Goal: Transaction & Acquisition: Purchase product/service

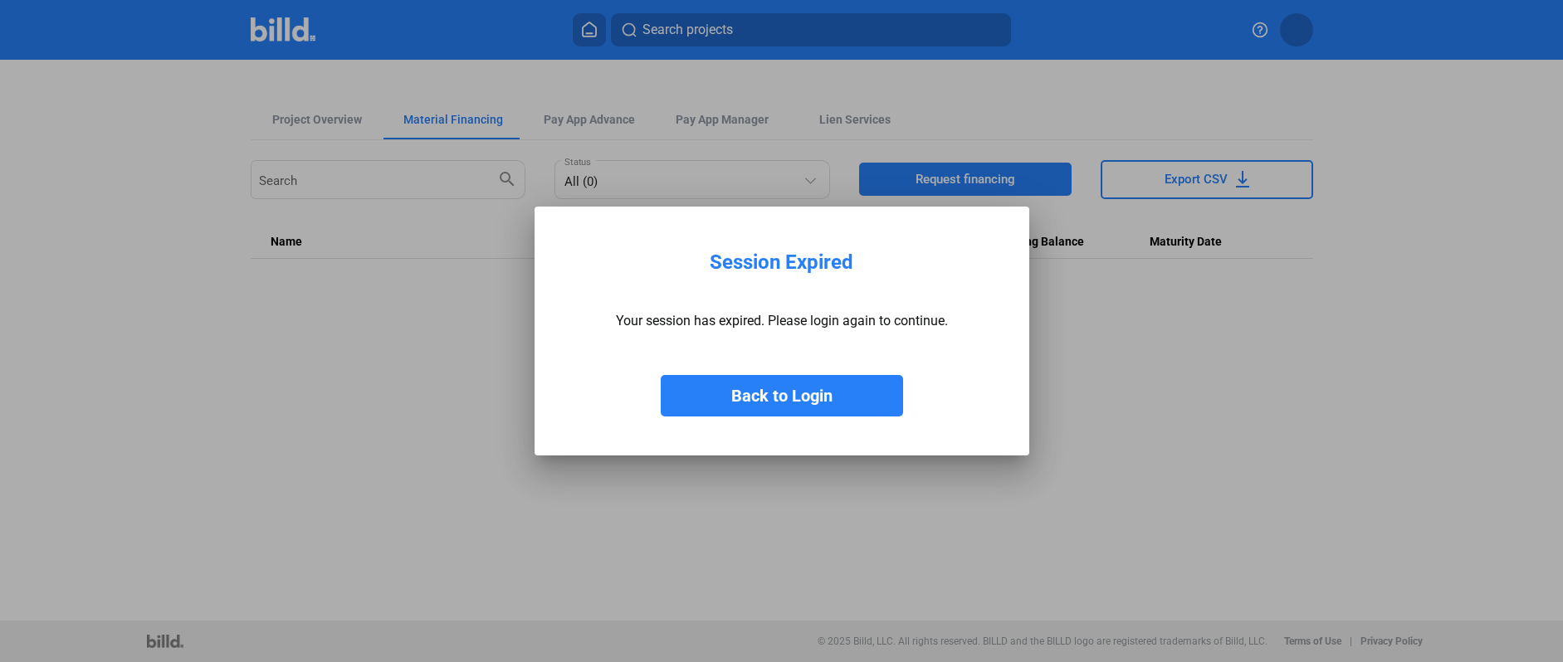
click at [799, 395] on button "Back to Login" at bounding box center [782, 396] width 242 height 42
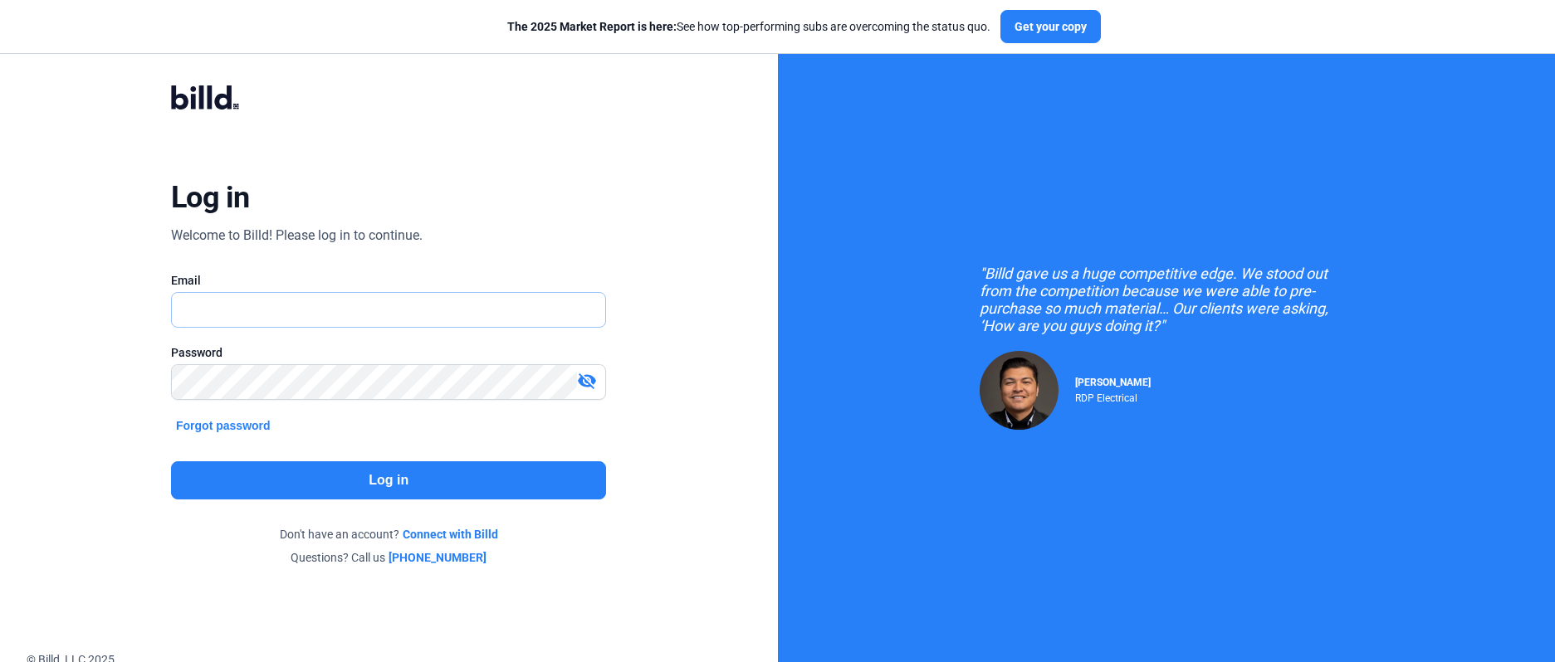
type input "[EMAIL_ADDRESS][DOMAIN_NAME]"
click at [379, 472] on button "Log in" at bounding box center [388, 481] width 435 height 38
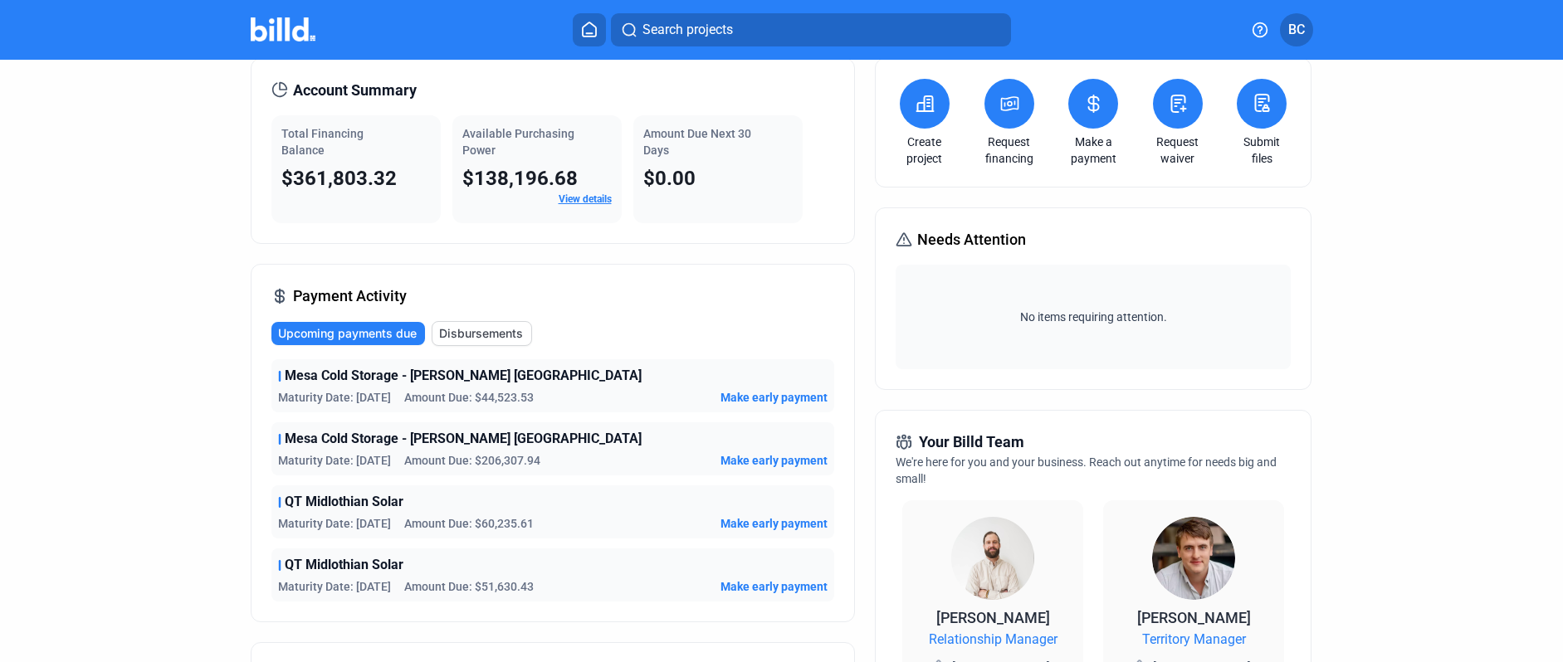
scroll to position [58, 0]
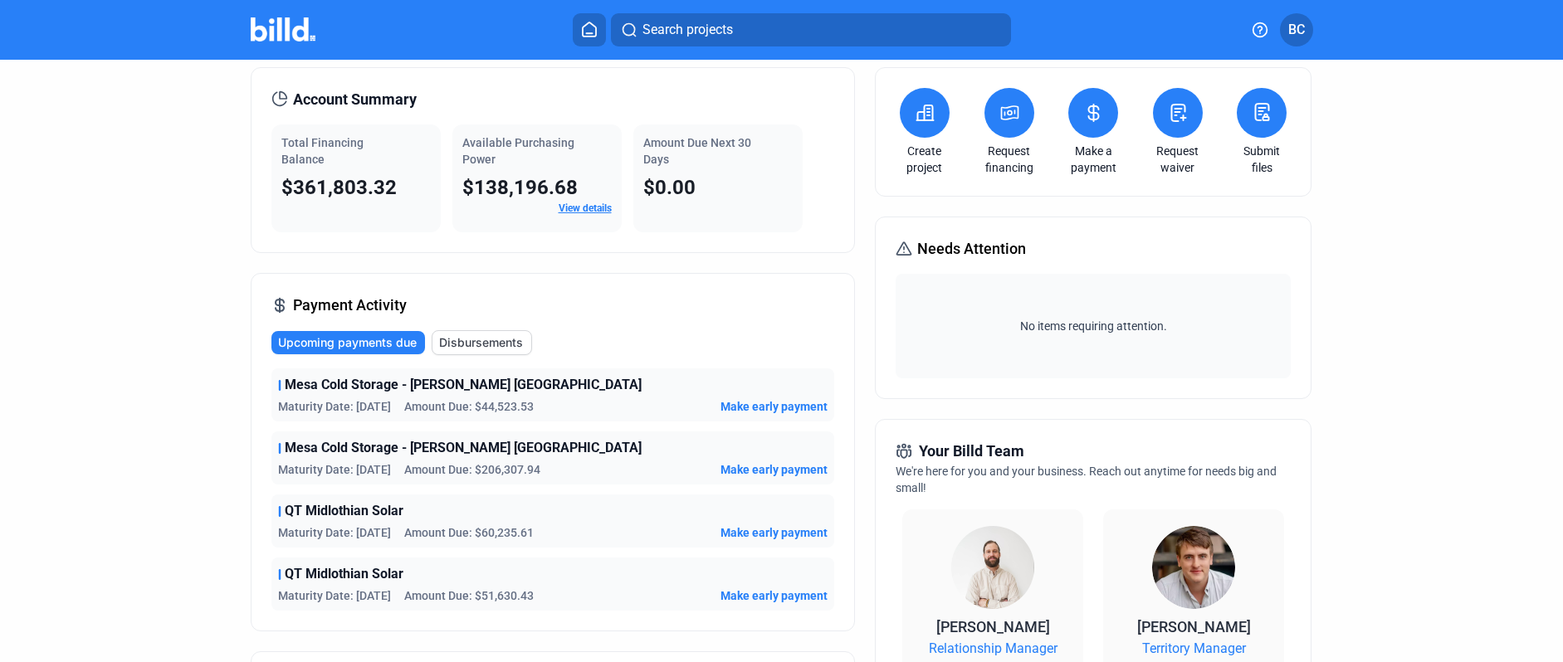
click at [916, 119] on icon at bounding box center [925, 113] width 21 height 20
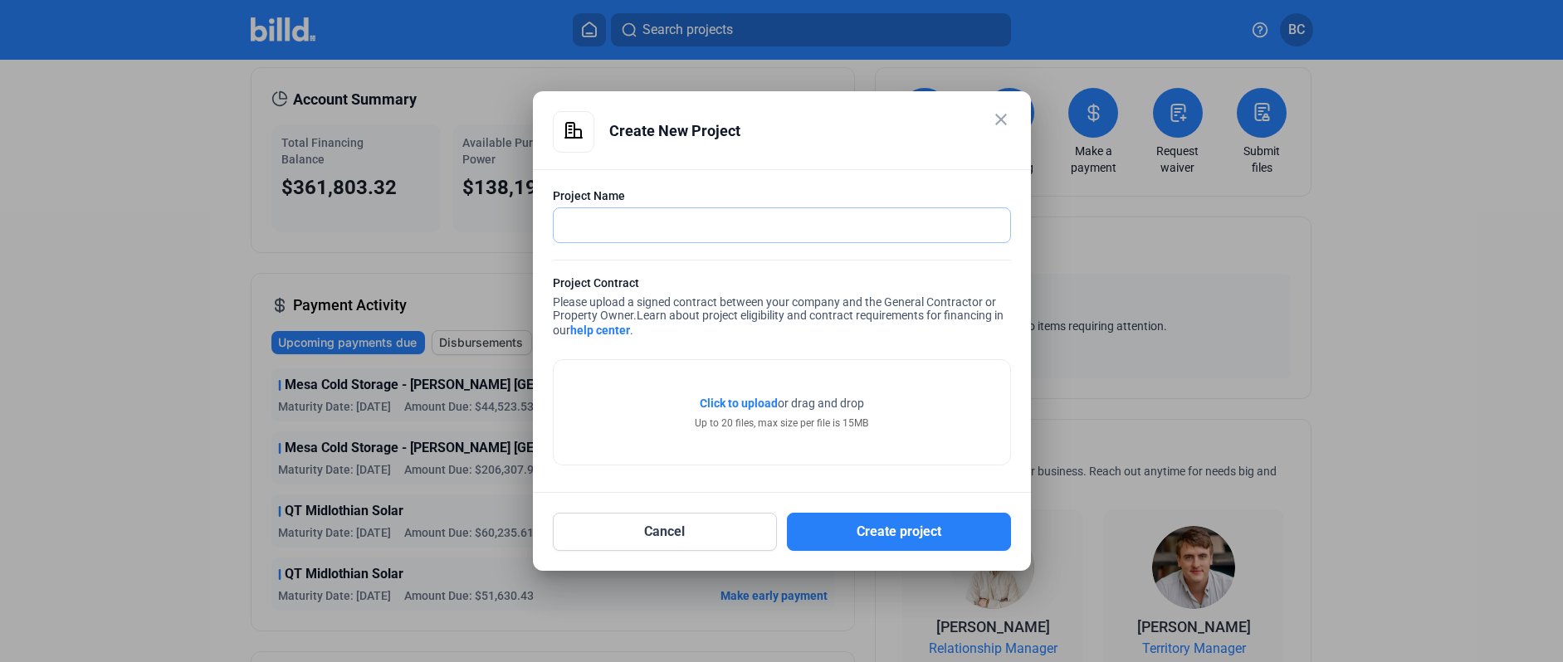
click at [612, 228] on input "text" at bounding box center [782, 225] width 457 height 34
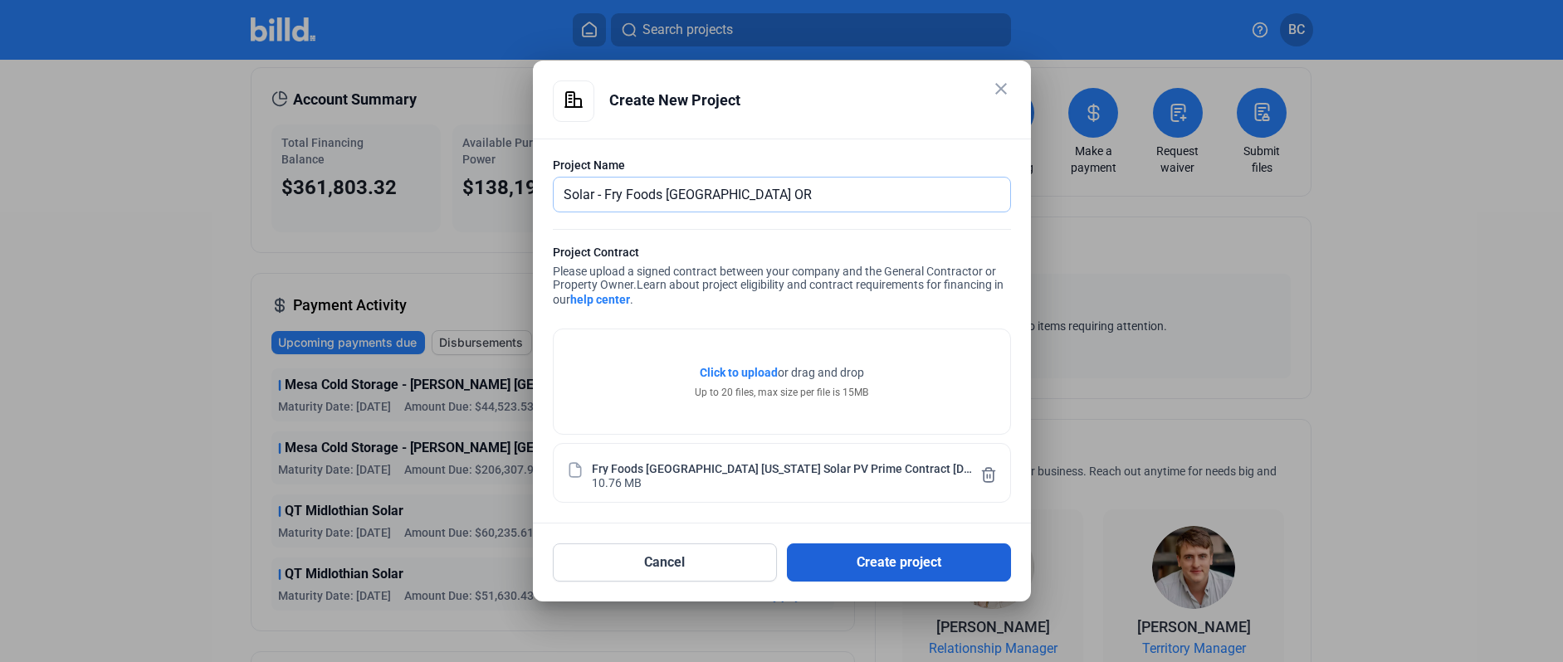
type input "Solar - Fry Foods [GEOGRAPHIC_DATA] OR"
click at [903, 559] on button "Create project" at bounding box center [899, 563] width 224 height 38
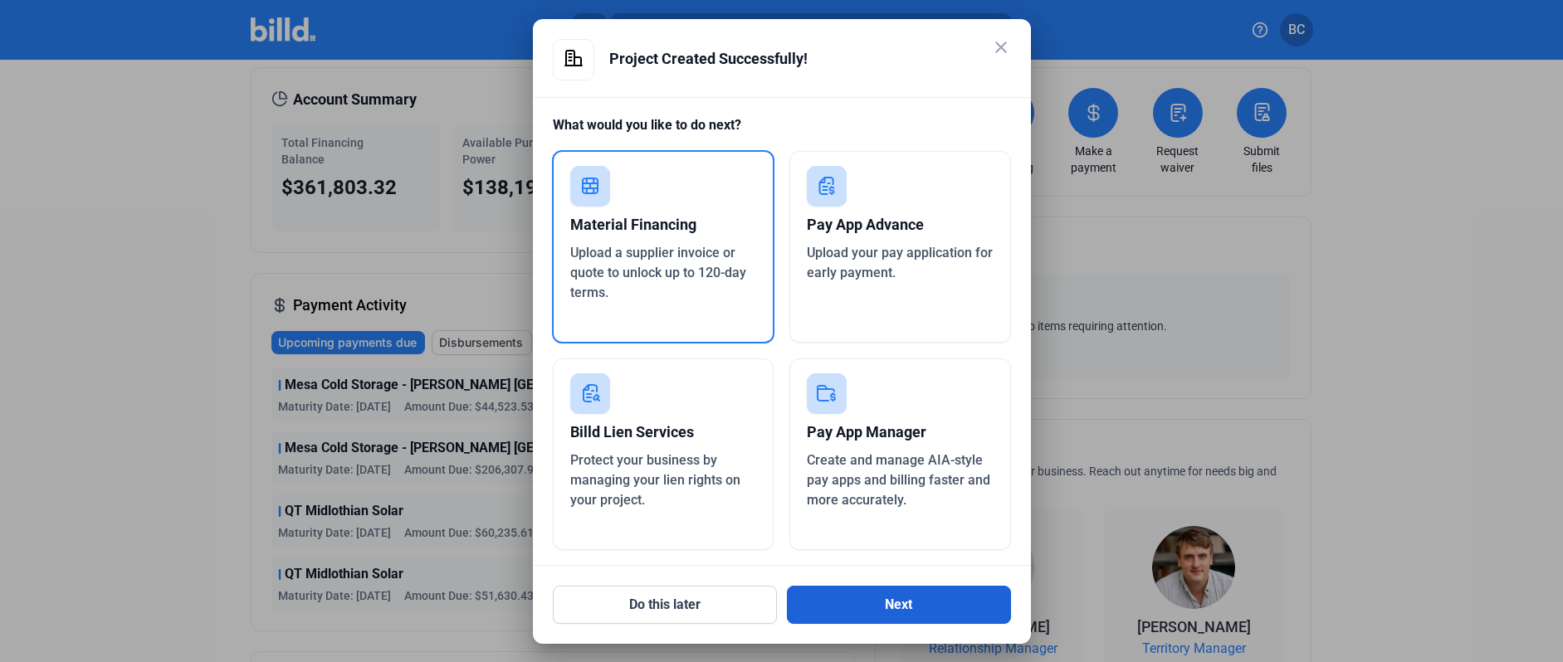
click at [895, 603] on button "Next" at bounding box center [899, 605] width 224 height 38
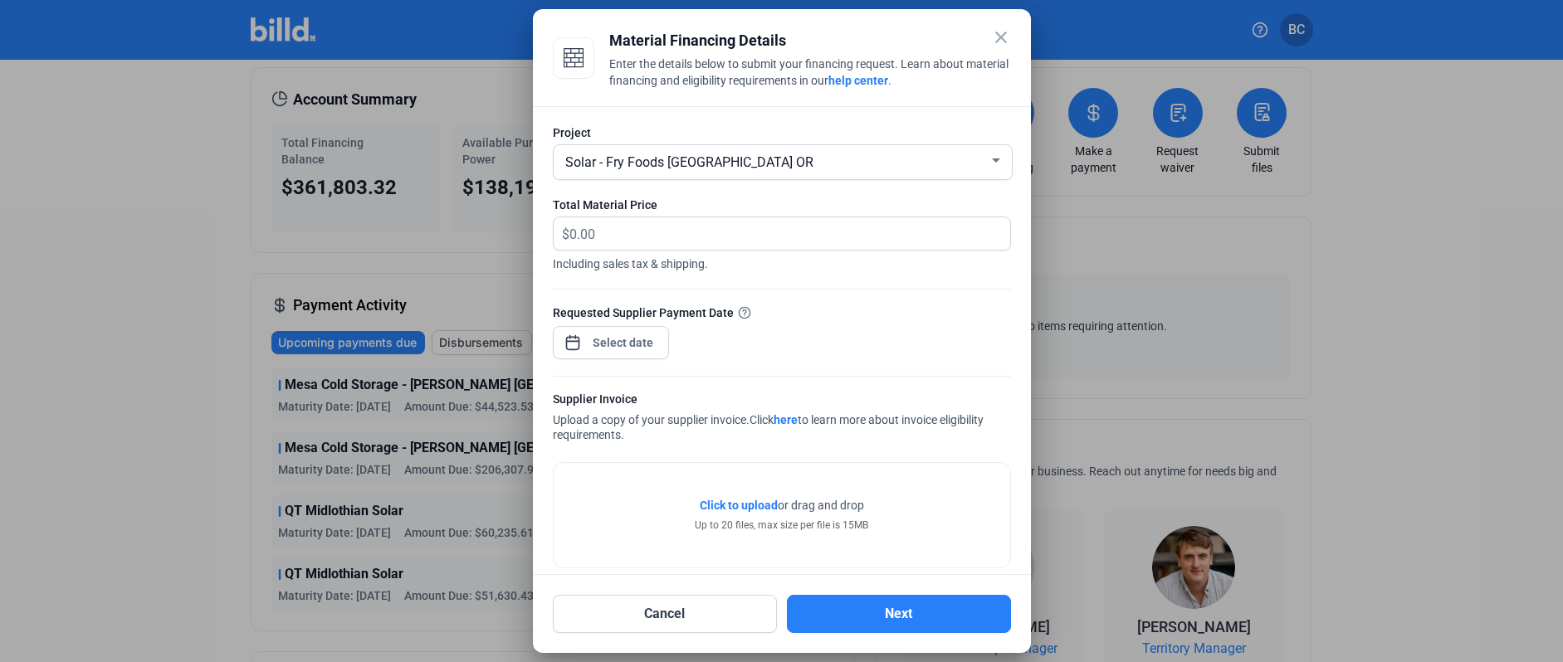
scroll to position [3, 0]
click at [613, 228] on input "text" at bounding box center [780, 230] width 422 height 32
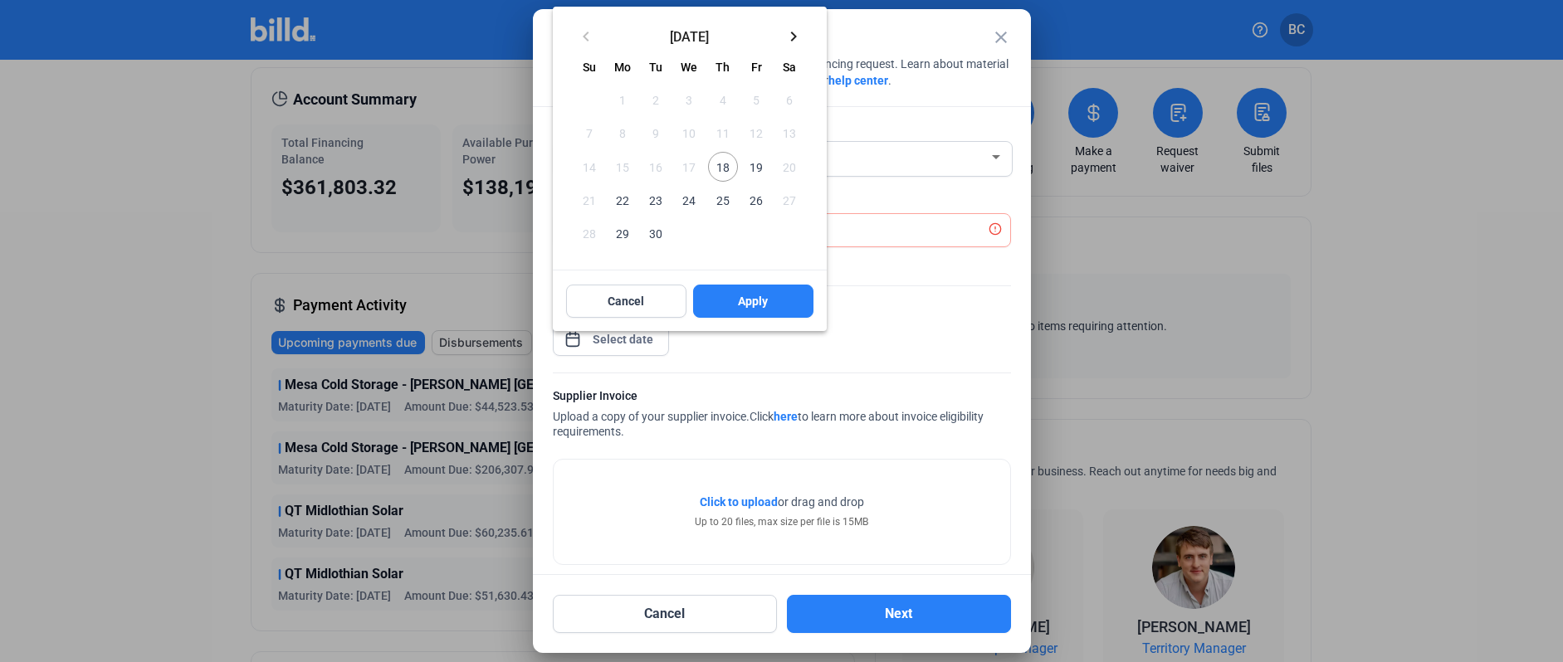
click at [625, 335] on div "close Material Financing Details Enter the details below to submit your financi…" at bounding box center [781, 331] width 1563 height 662
click at [760, 168] on span "19" at bounding box center [756, 167] width 30 height 30
click at [759, 303] on span "Apply" at bounding box center [753, 301] width 30 height 17
type input "[DATE]"
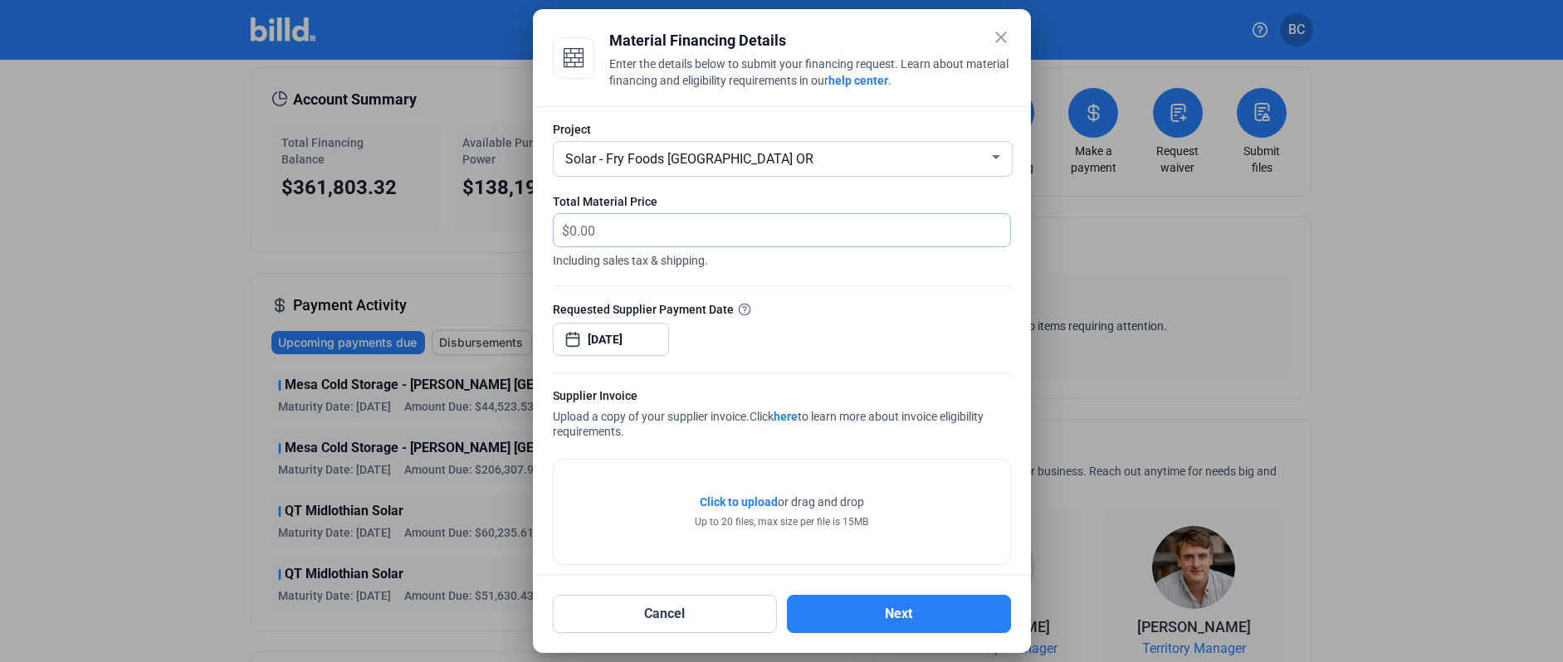
click at [619, 232] on input "text" at bounding box center [789, 230] width 441 height 32
type input "128,487.00"
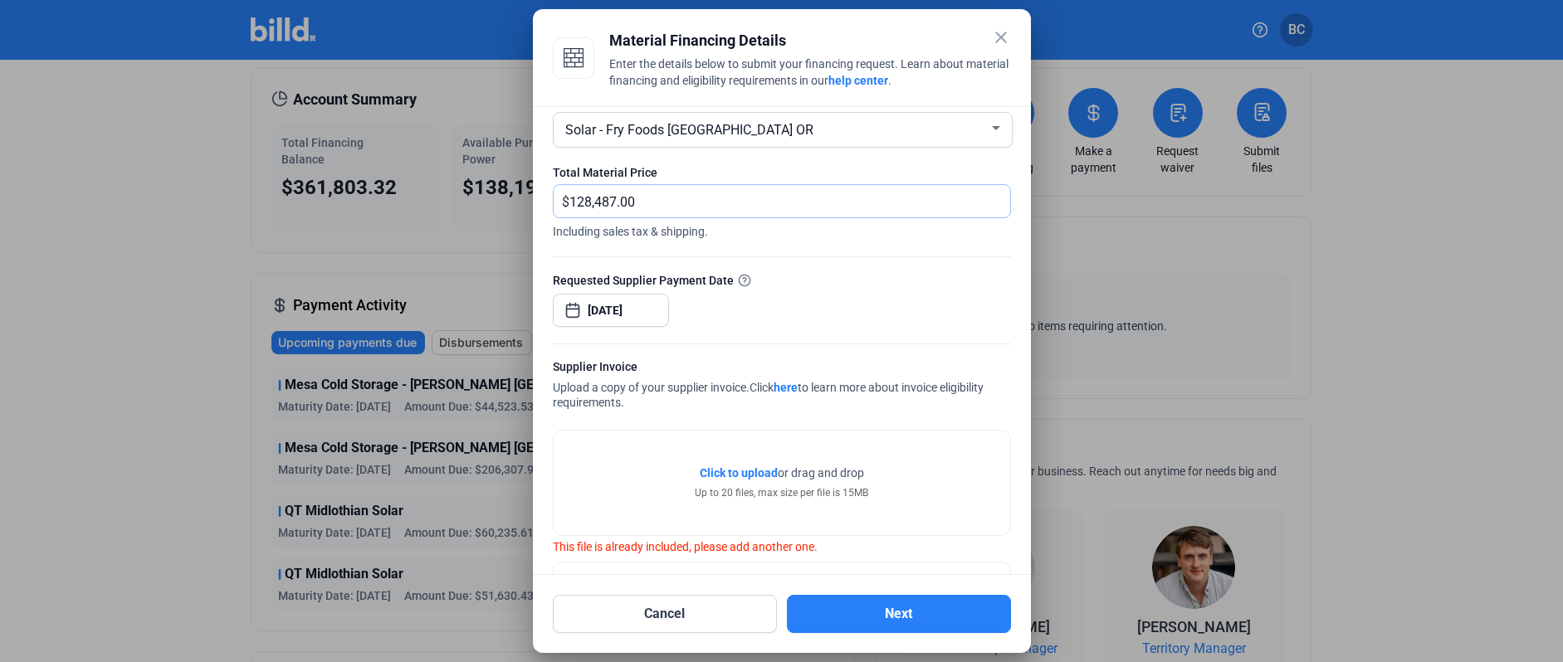
scroll to position [100, 0]
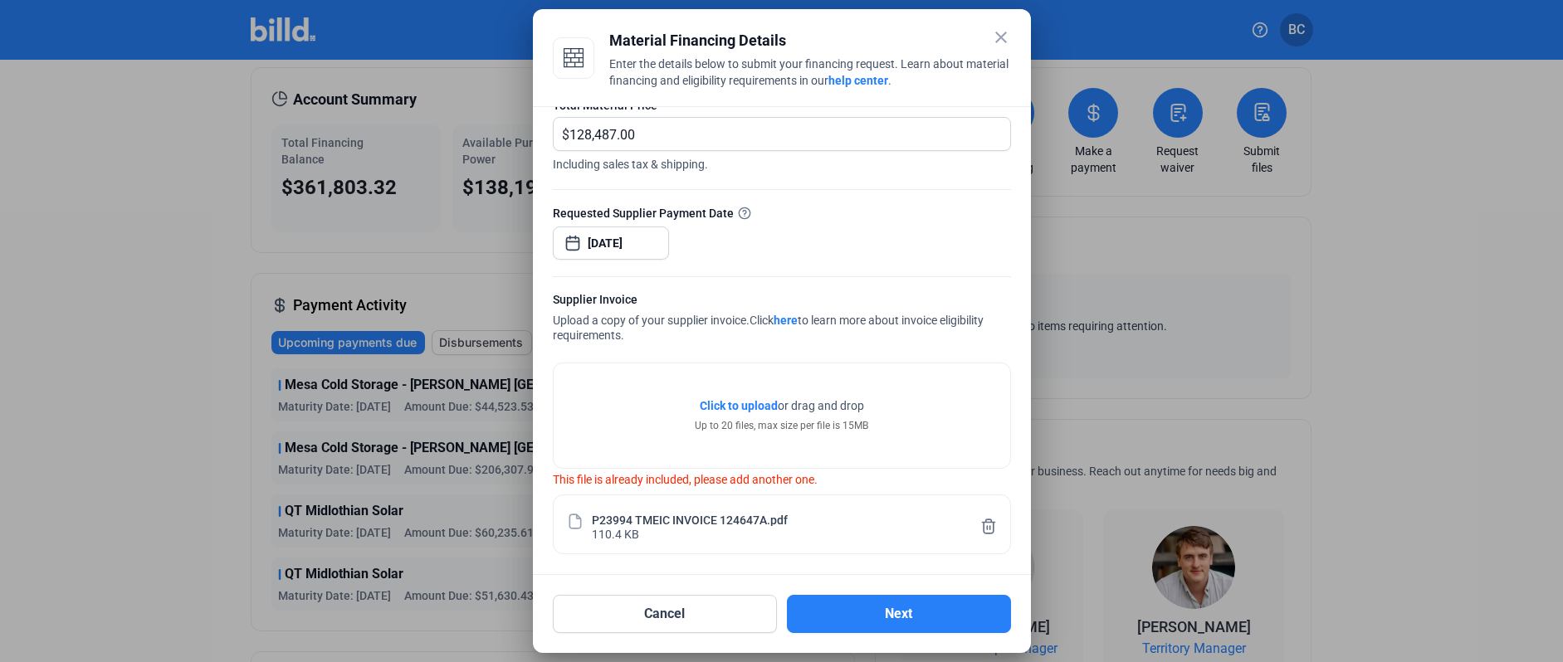
click at [717, 526] on div "P23994 TMEIC INVOICE 124647A.pdf 110.4 KB" at bounding box center [782, 525] width 397 height 32
click at [908, 613] on button "Next" at bounding box center [899, 614] width 224 height 38
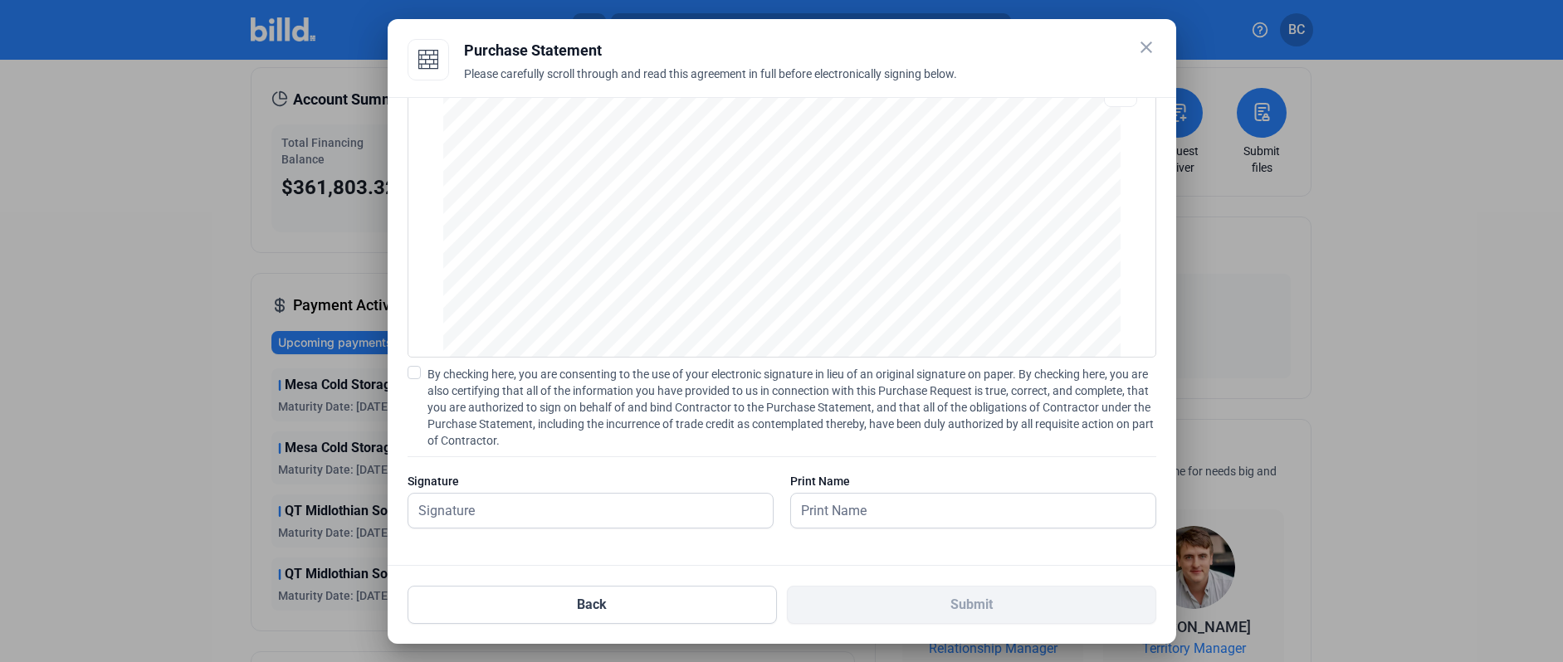
scroll to position [1383, 0]
click at [418, 371] on span at bounding box center [414, 372] width 13 height 13
click at [0, 0] on input "By checking here, you are consenting to the use of your electronic signature in…" at bounding box center [0, 0] width 0 height 0
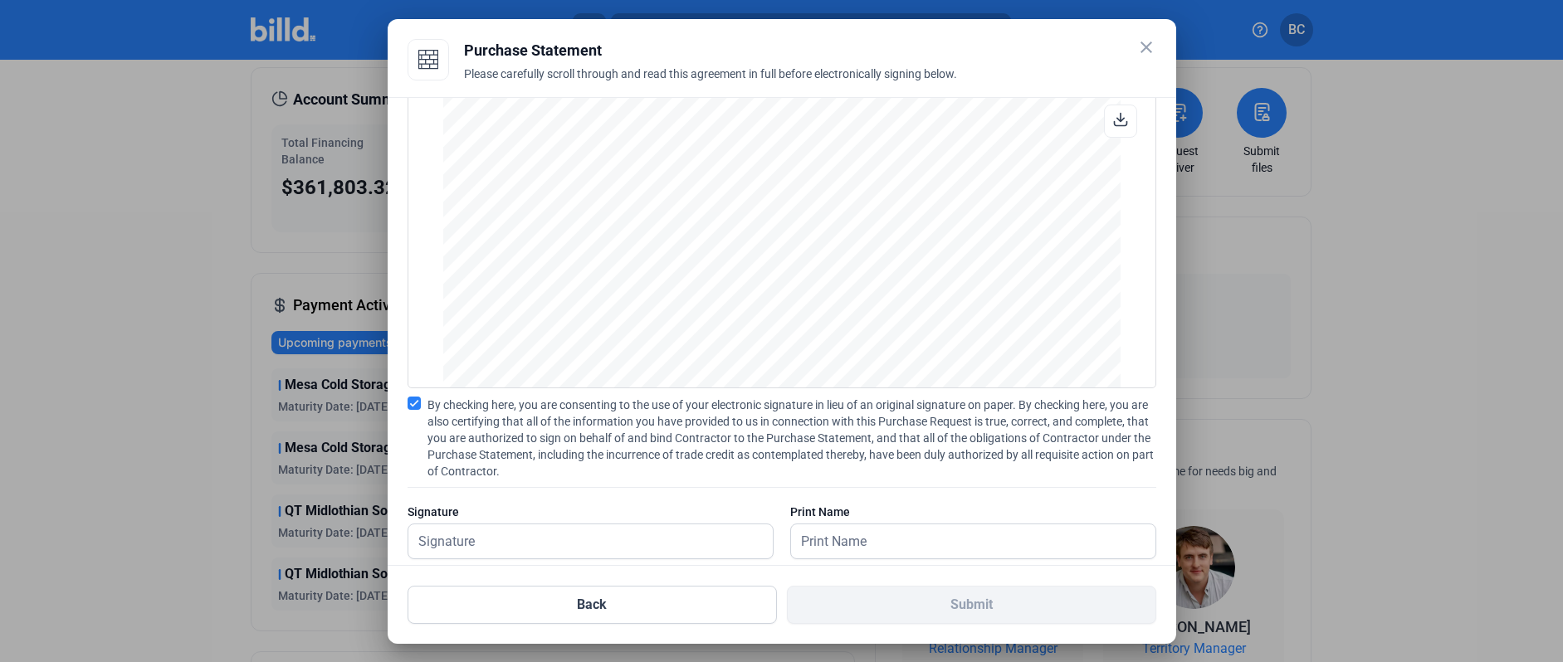
scroll to position [0, 0]
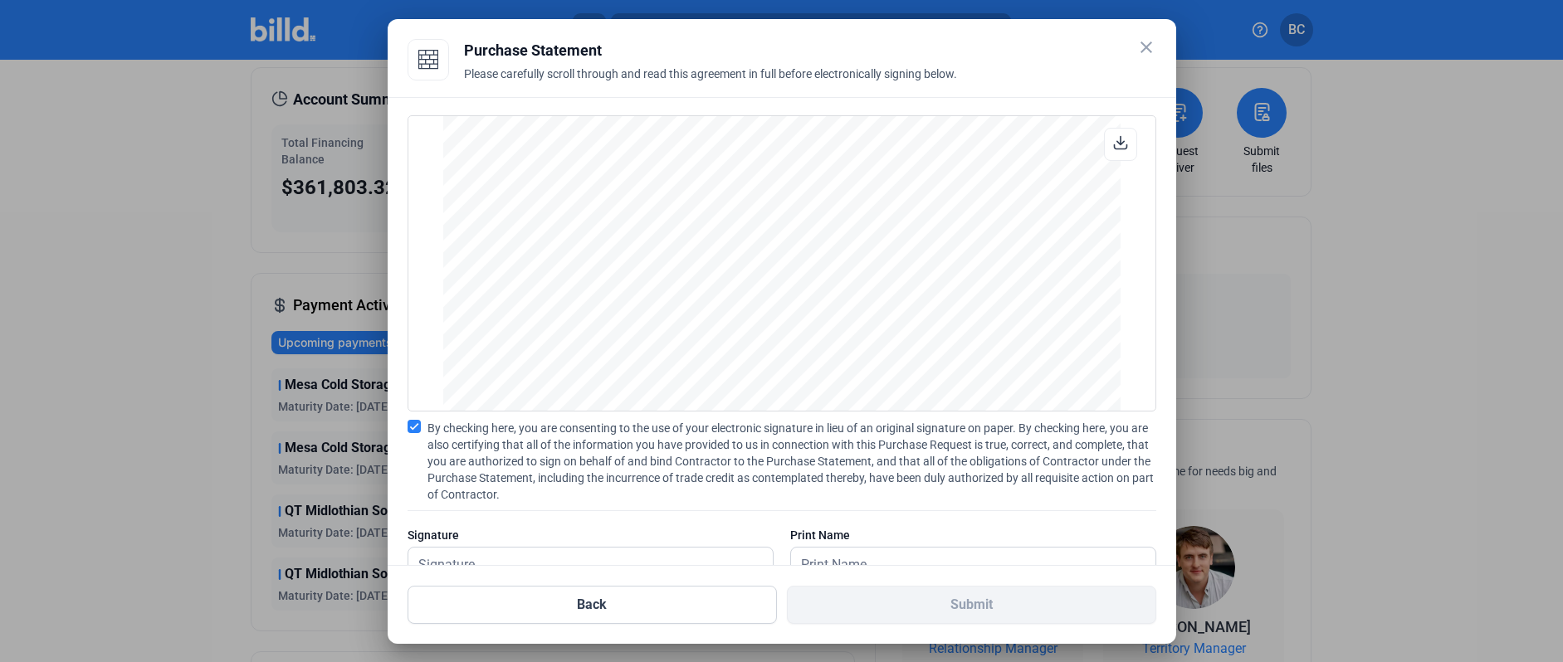
click at [1146, 45] on mat-icon "close" at bounding box center [1146, 47] width 20 height 20
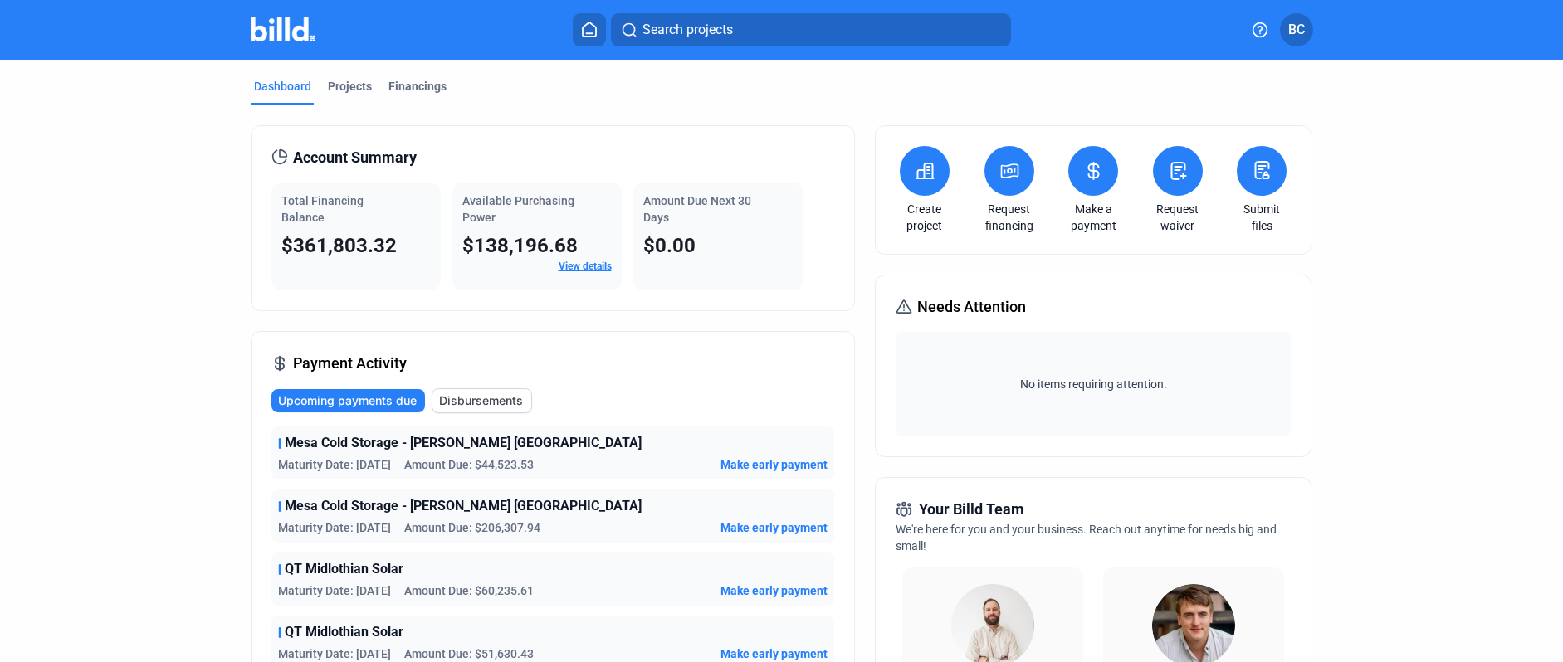
click at [657, 33] on span "Search projects" at bounding box center [688, 30] width 90 height 20
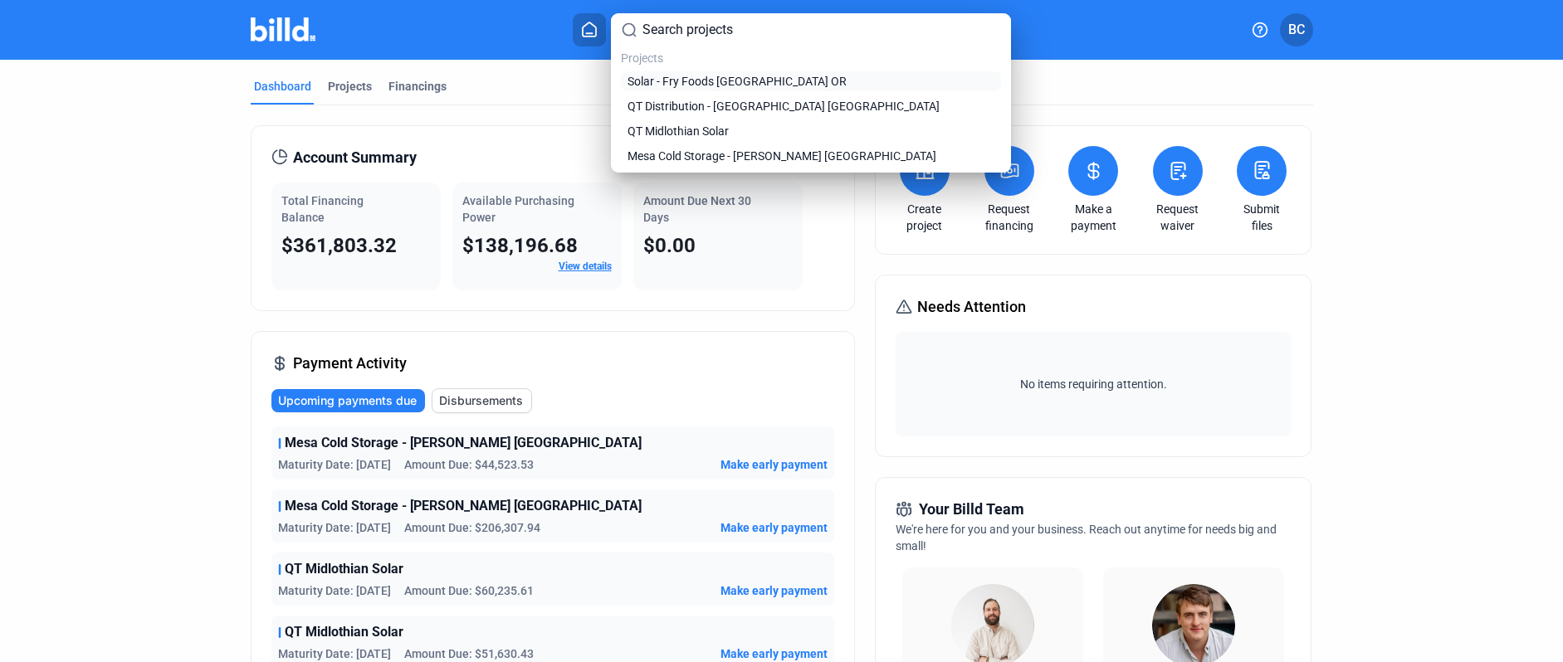
click at [726, 77] on span "Solar - Fry Foods [GEOGRAPHIC_DATA] OR" at bounding box center [737, 81] width 219 height 17
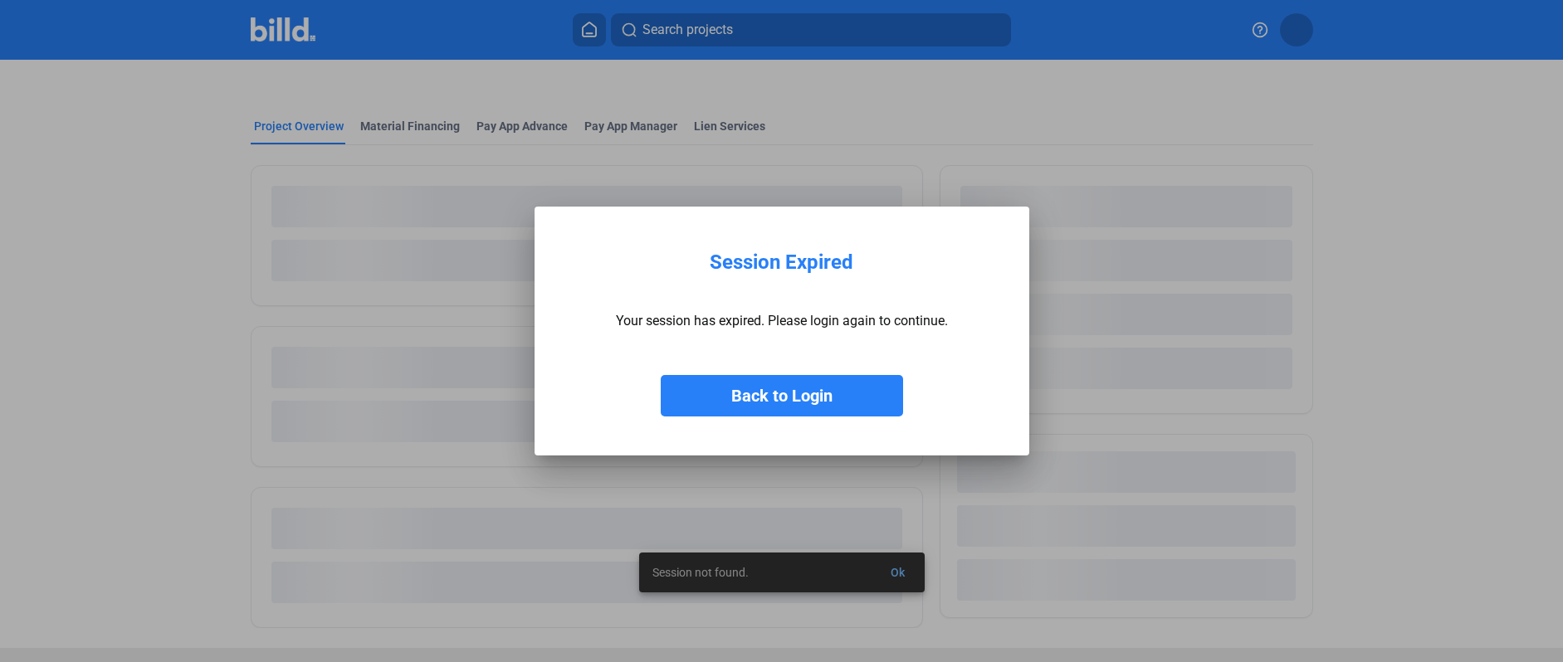
click at [787, 401] on button "Back to Login" at bounding box center [782, 396] width 242 height 42
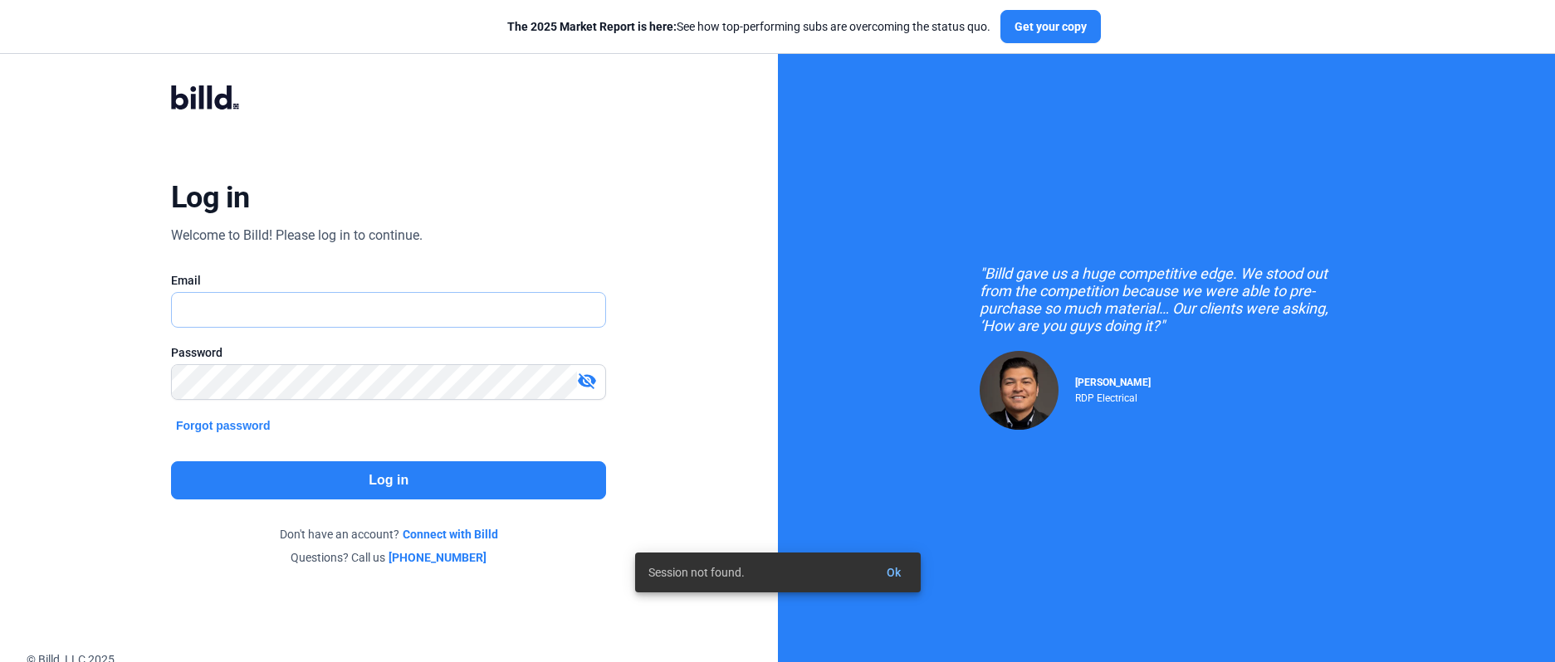
type input "[EMAIL_ADDRESS][DOMAIN_NAME]"
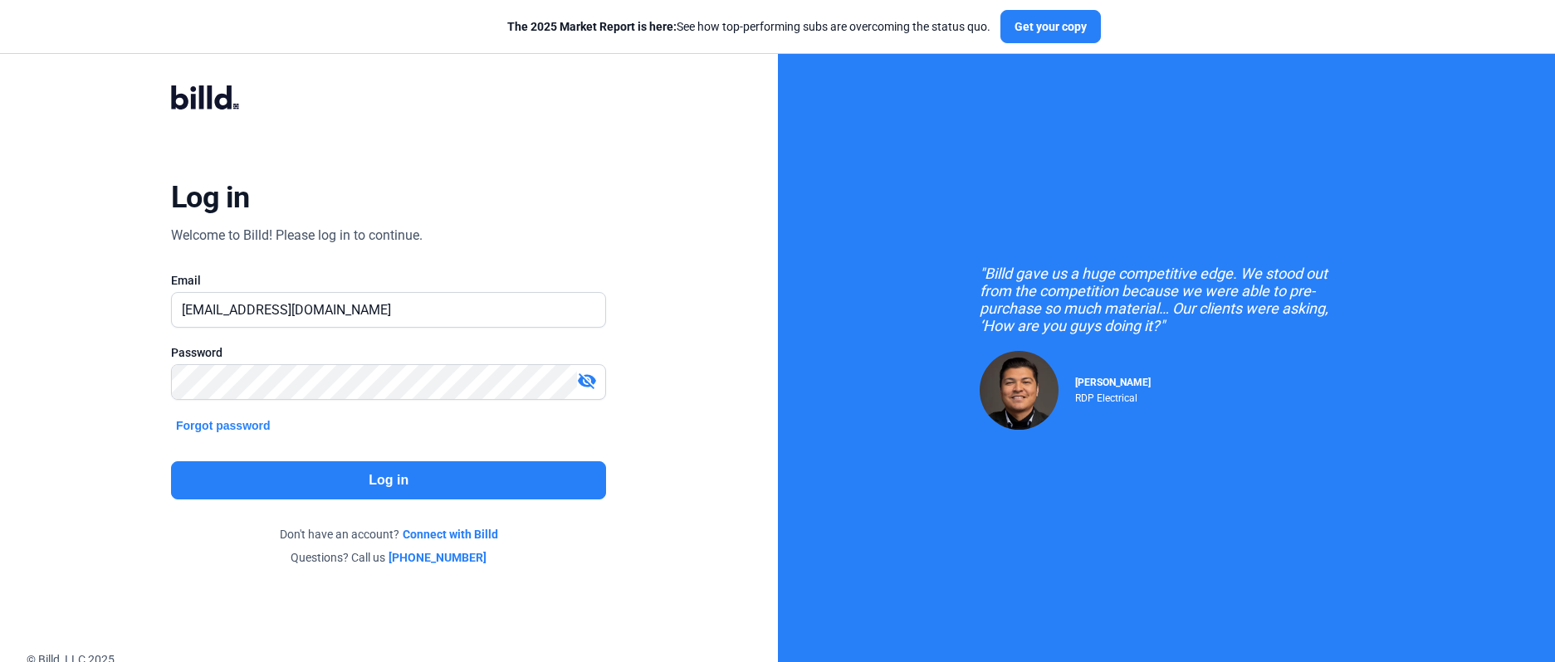
click at [368, 481] on button "Log in" at bounding box center [388, 481] width 435 height 38
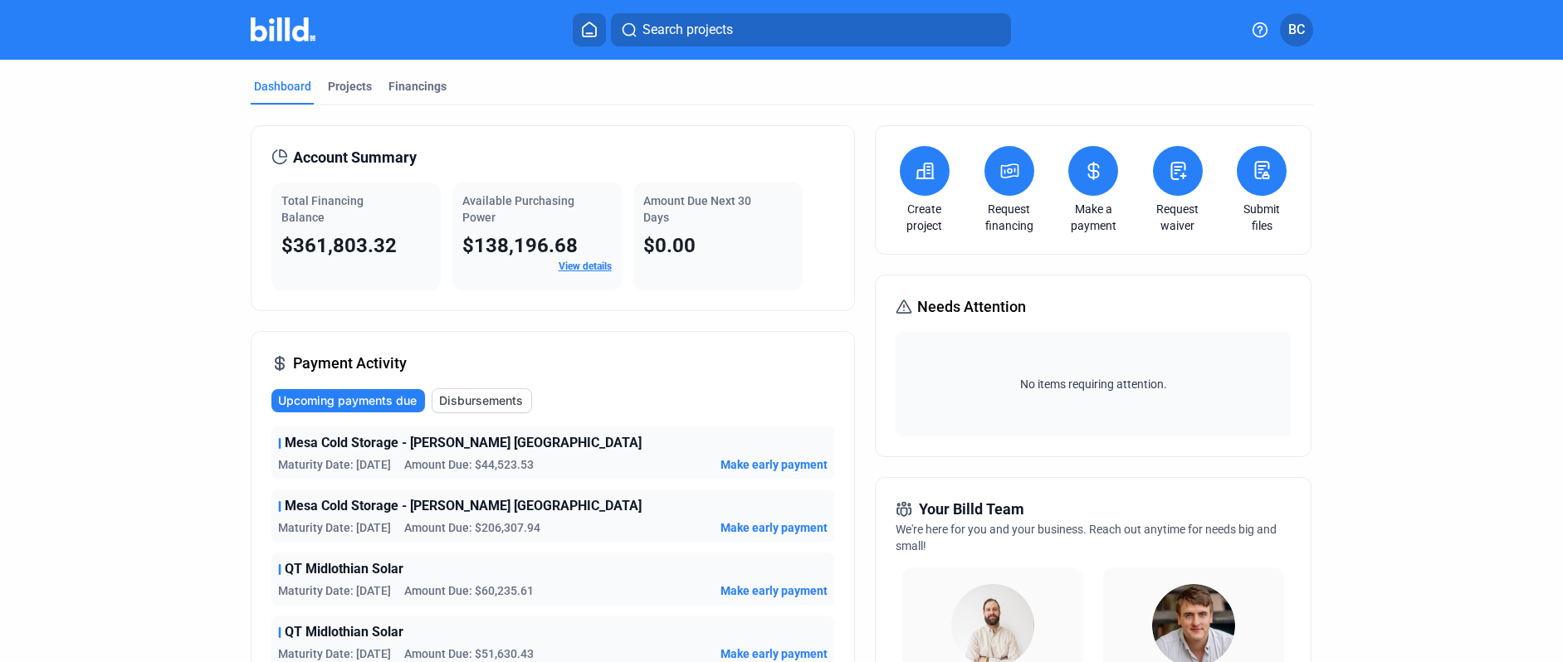
click at [685, 35] on span "Search projects" at bounding box center [688, 30] width 90 height 20
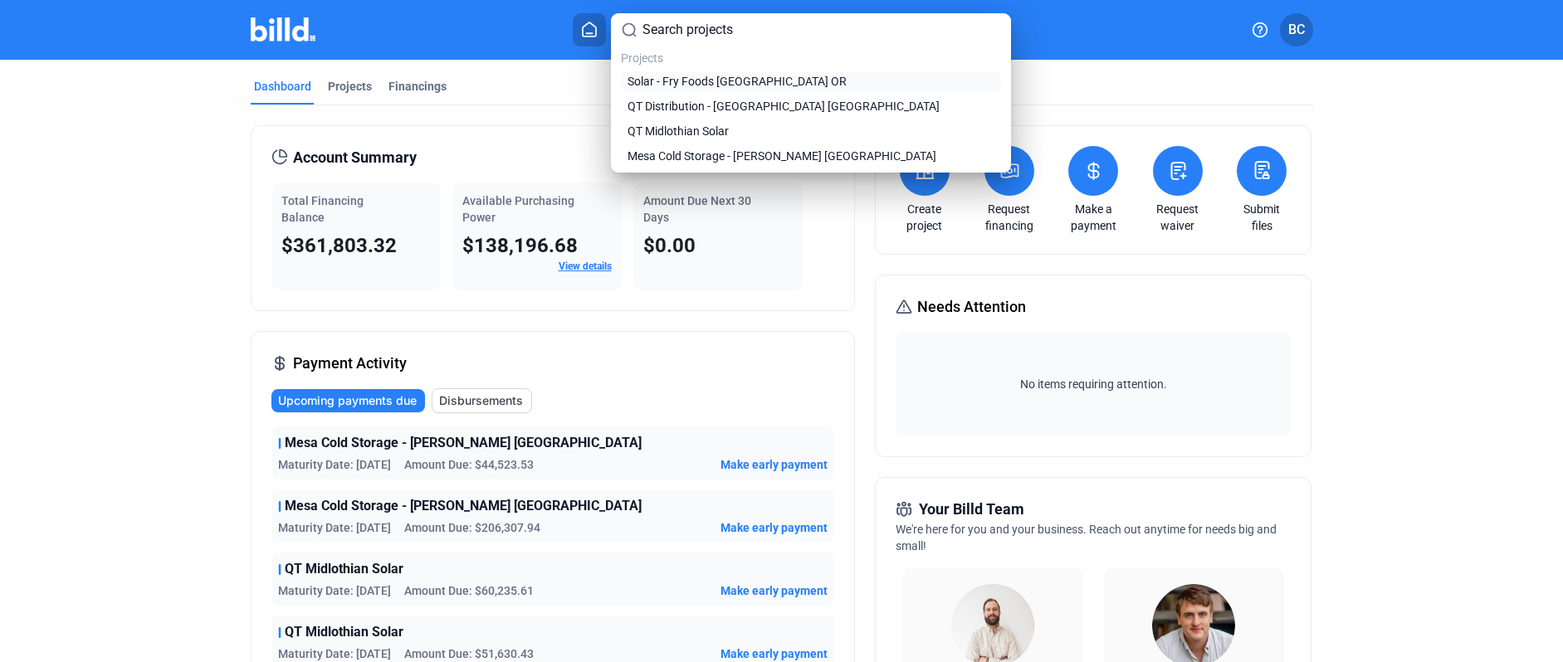
click at [701, 81] on span "Solar - Fry Foods [GEOGRAPHIC_DATA] OR" at bounding box center [737, 81] width 219 height 17
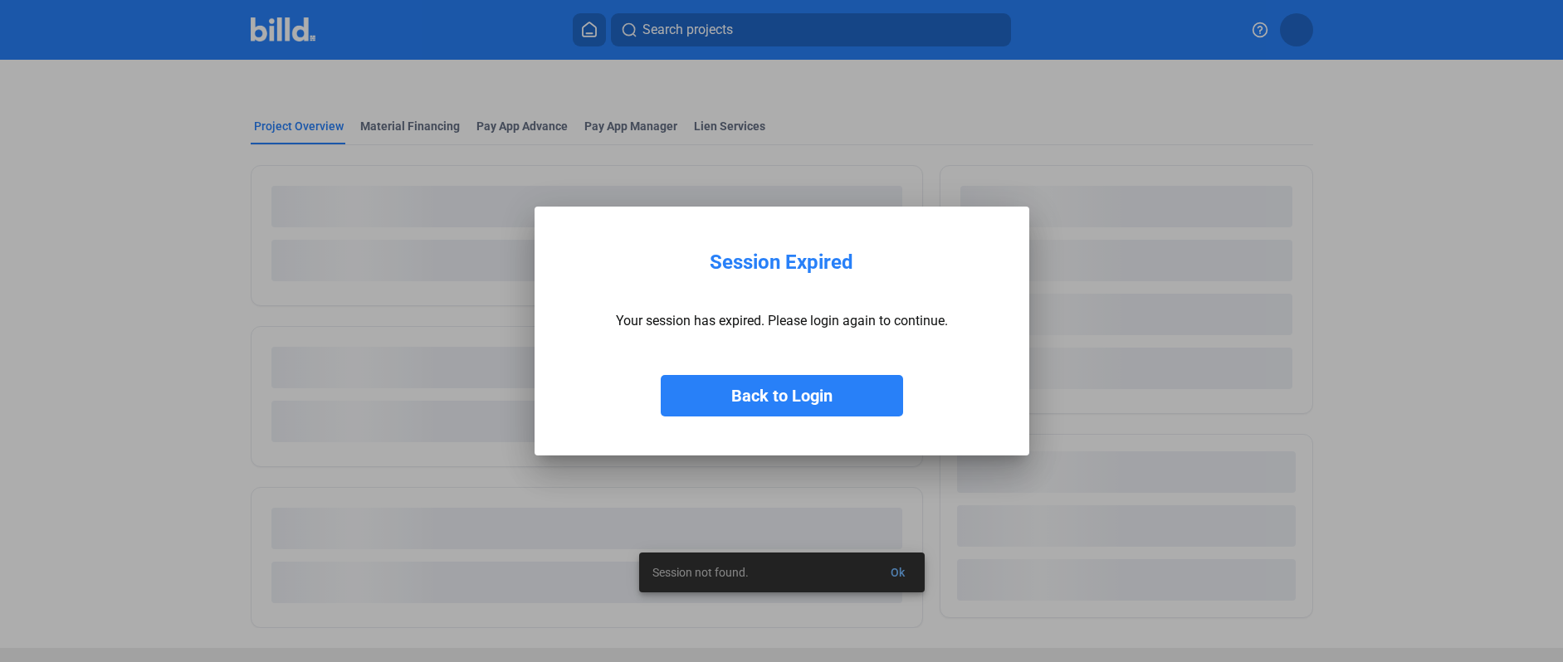
click at [775, 402] on button "Back to Login" at bounding box center [782, 396] width 242 height 42
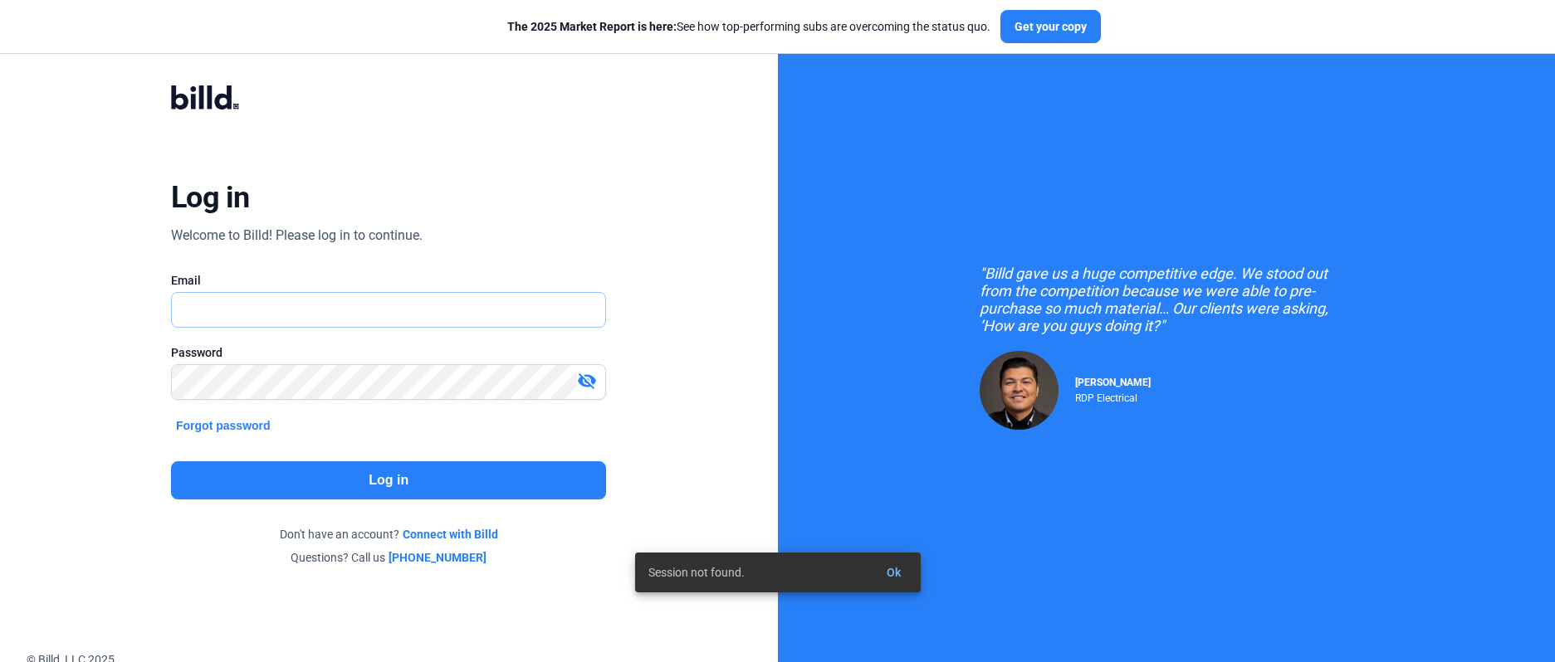
type input "[EMAIL_ADDRESS][DOMAIN_NAME]"
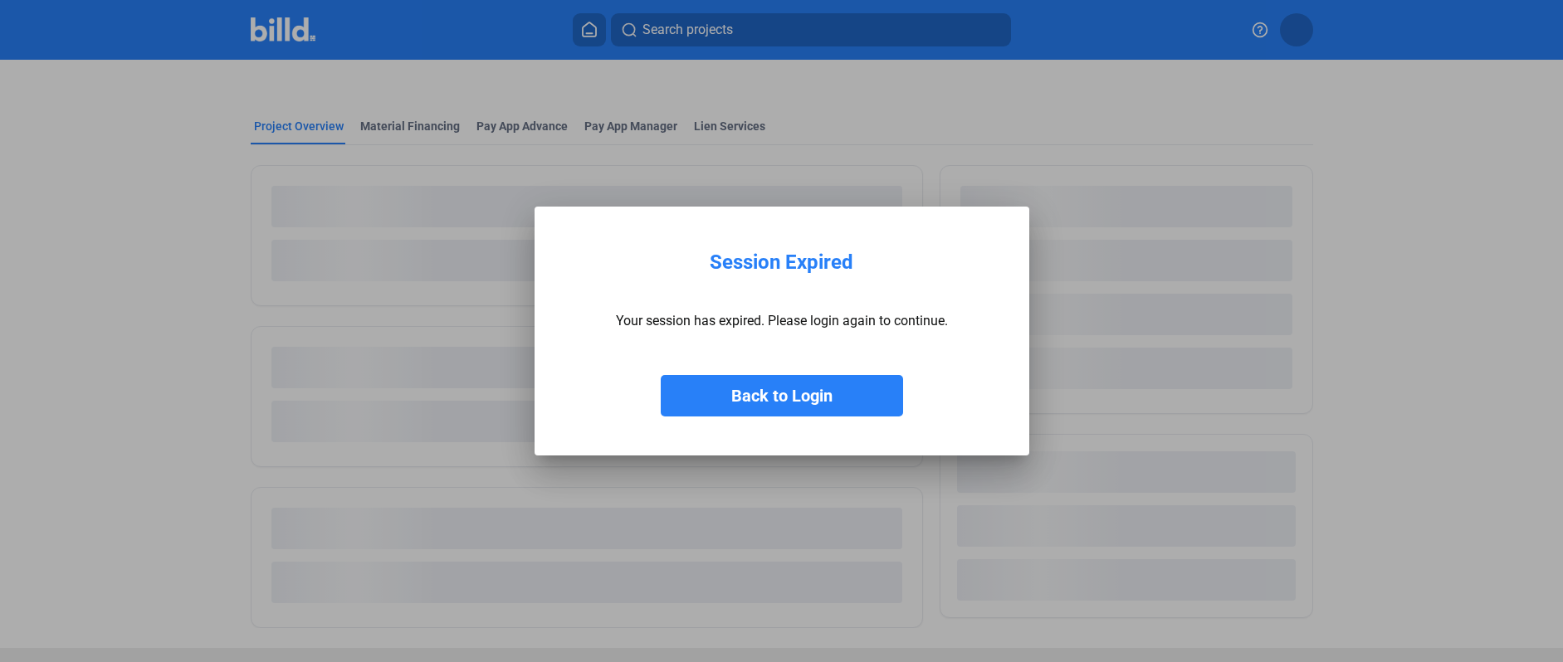
click at [755, 396] on button "Back to Login" at bounding box center [782, 396] width 242 height 42
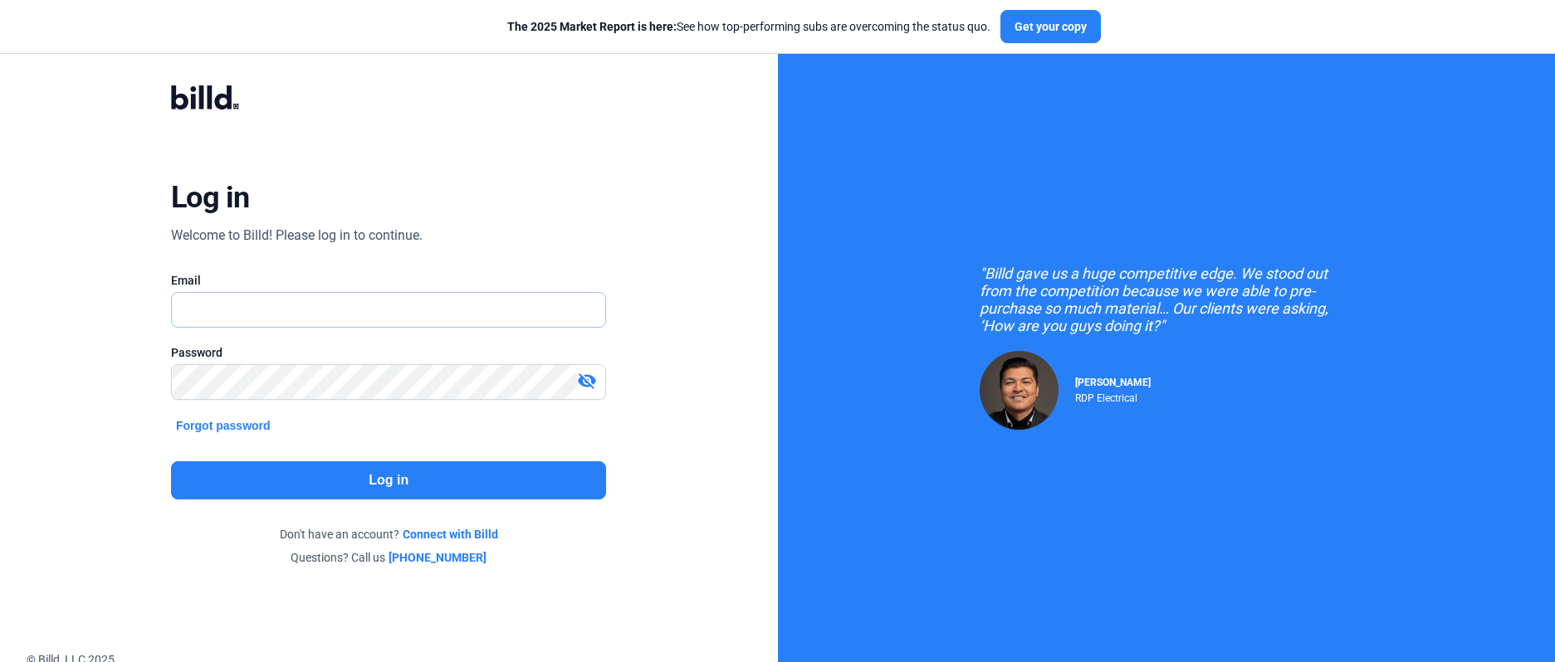
type input "[EMAIL_ADDRESS][DOMAIN_NAME]"
click at [336, 488] on button "Log in" at bounding box center [388, 481] width 435 height 38
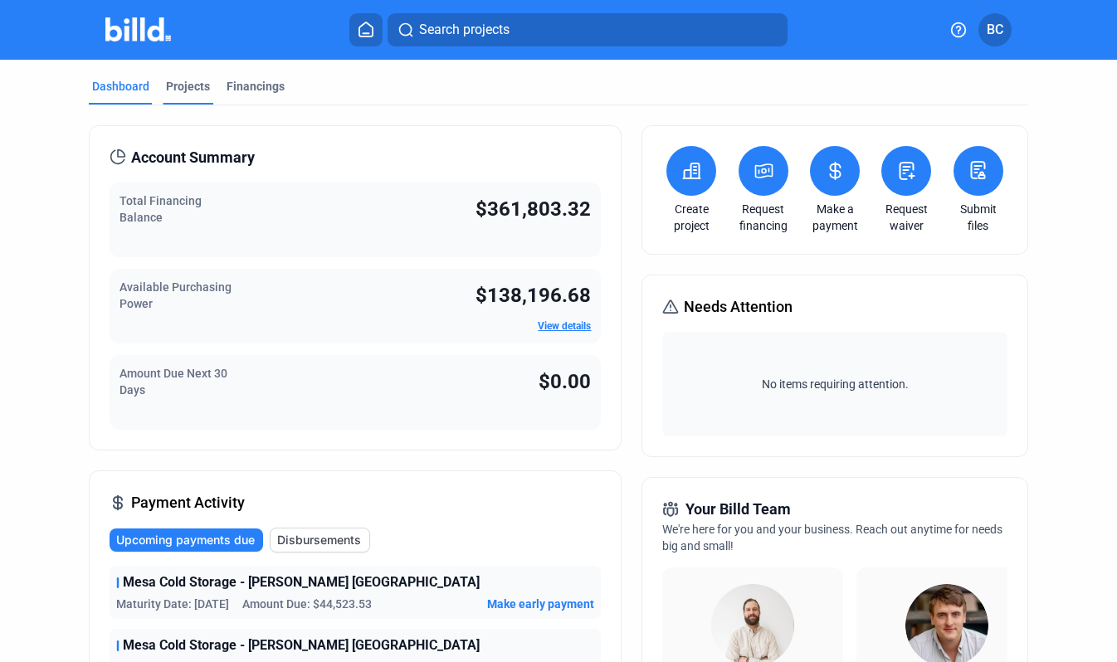
click at [210, 89] on div "Dashboard Projects Financings" at bounding box center [558, 91] width 939 height 27
click at [195, 87] on div "Projects" at bounding box center [188, 86] width 44 height 17
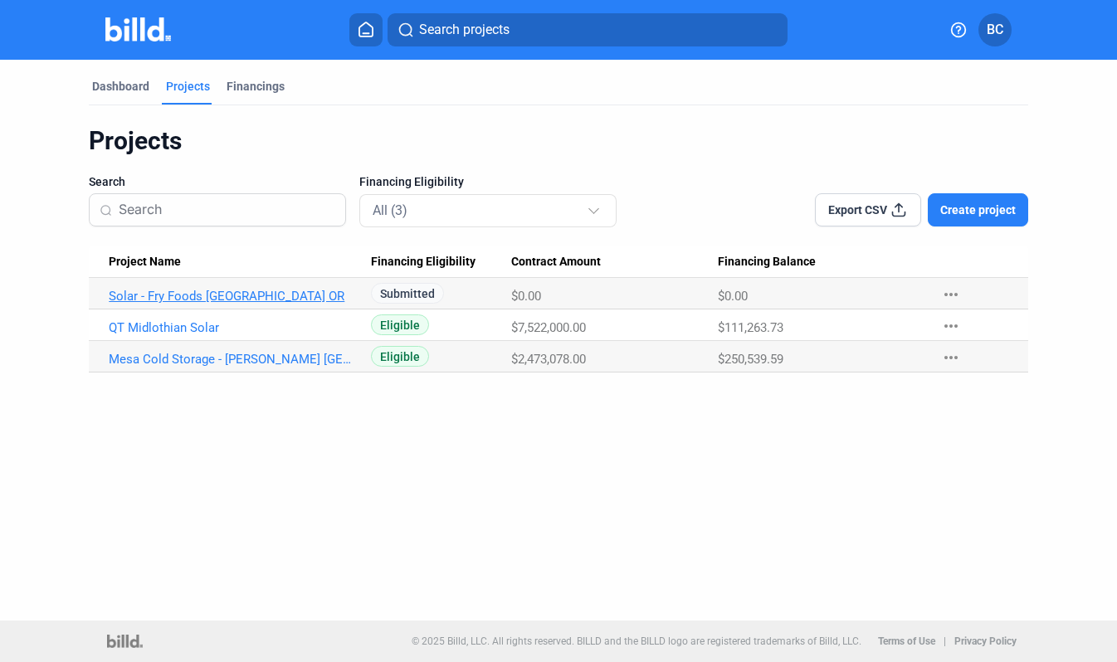
click at [179, 294] on link "Solar - Fry Foods [GEOGRAPHIC_DATA] OR" at bounding box center [233, 296] width 248 height 15
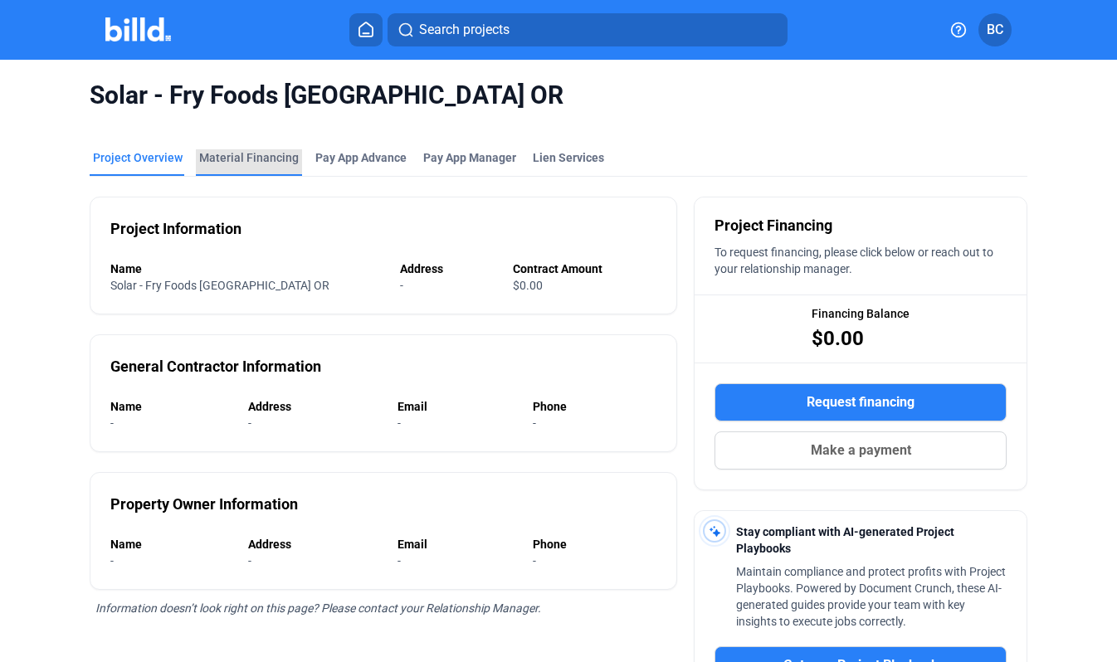
click at [252, 151] on div "Material Financing" at bounding box center [249, 157] width 100 height 17
